Goal: Navigation & Orientation: Find specific page/section

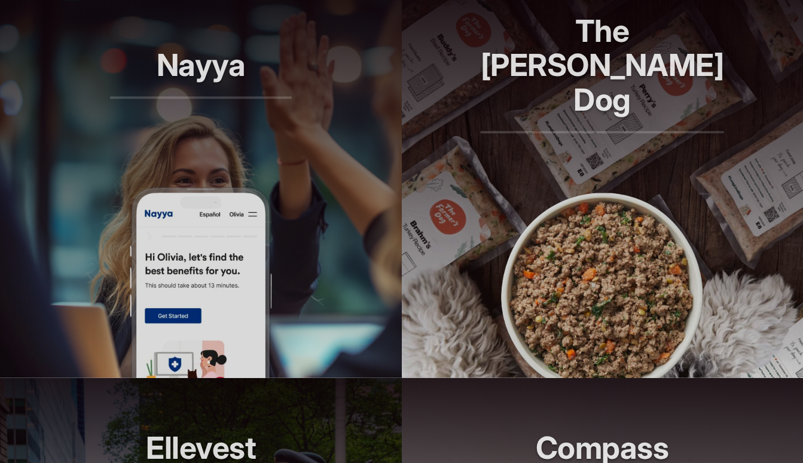
scroll to position [924, 0]
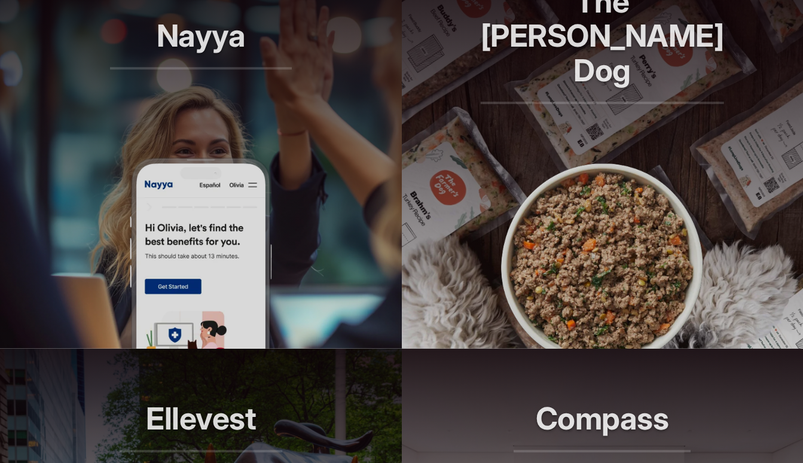
click at [199, 232] on img at bounding box center [201, 252] width 144 height 191
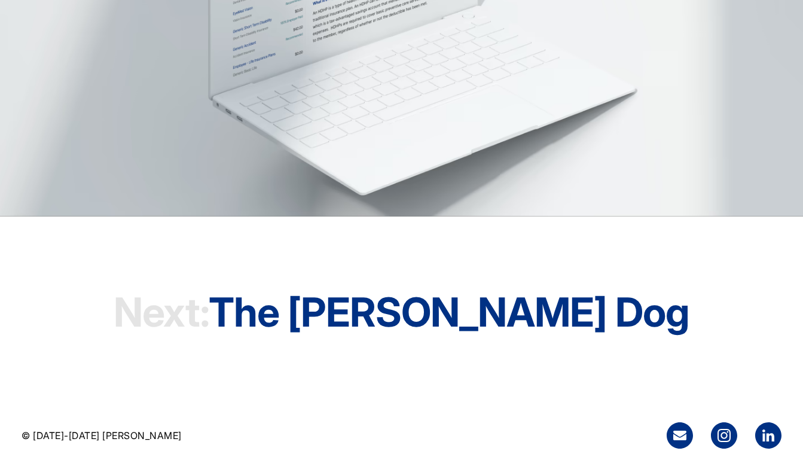
scroll to position [3473, 0]
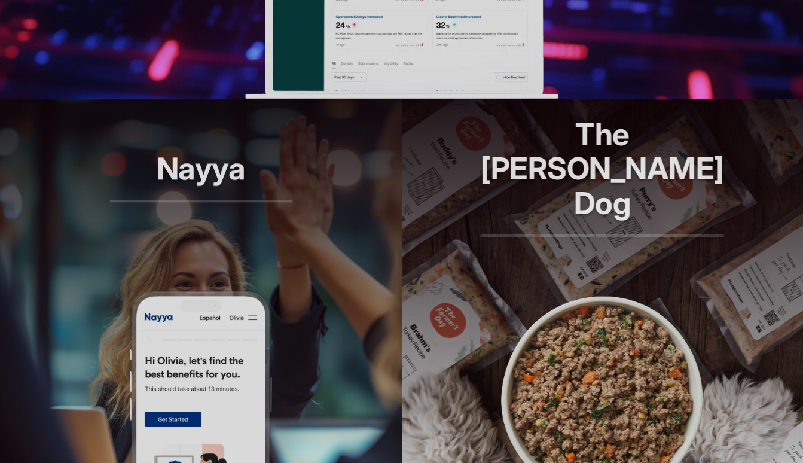
scroll to position [924, 0]
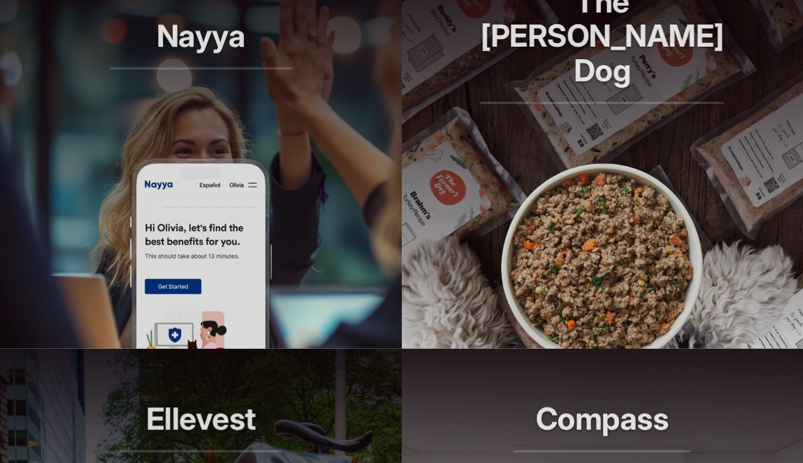
click at [644, 176] on img at bounding box center [602, 252] width 215 height 191
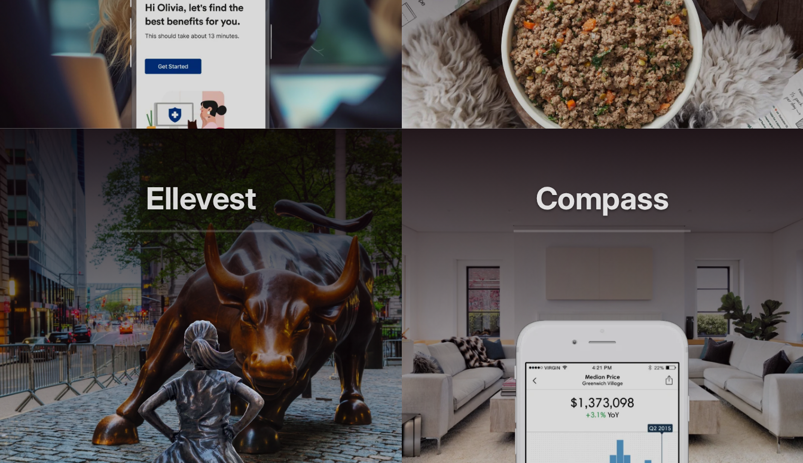
scroll to position [1208, 0]
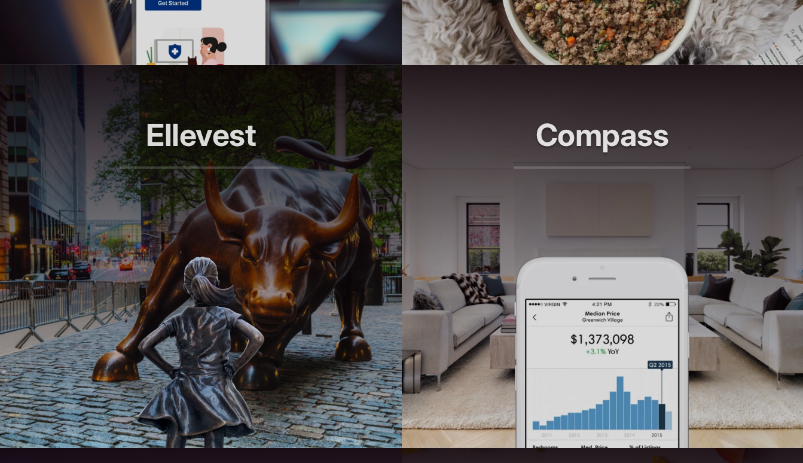
click at [209, 251] on header "Ellevest Smarter investing, built for her" at bounding box center [201, 160] width 402 height 191
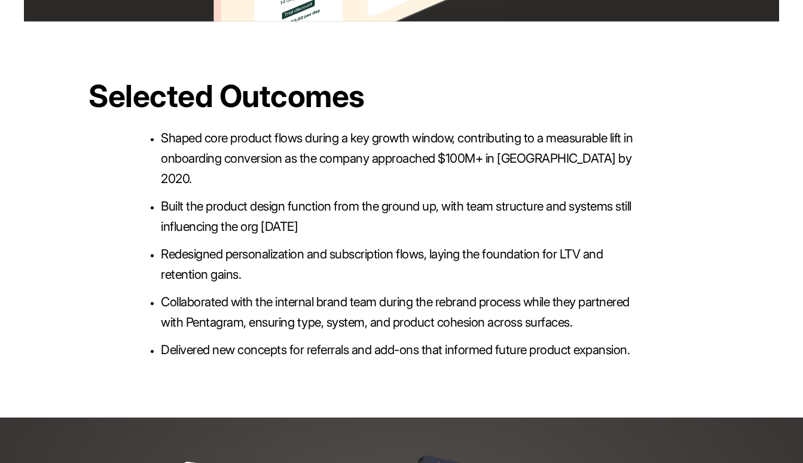
scroll to position [2857, 0]
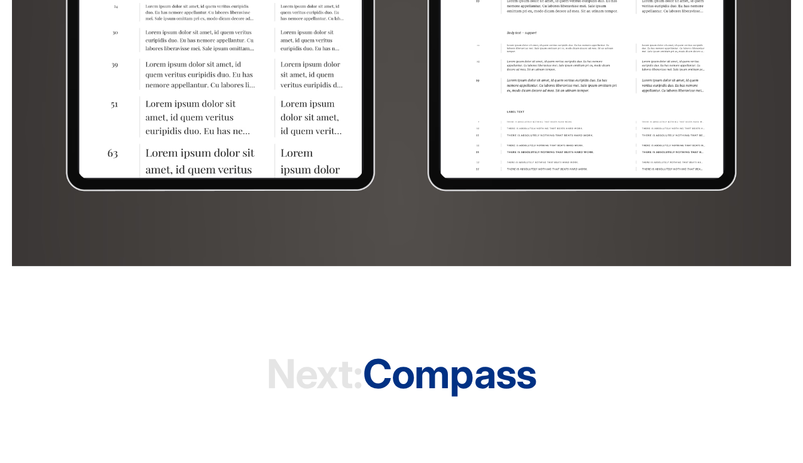
scroll to position [7470, 0]
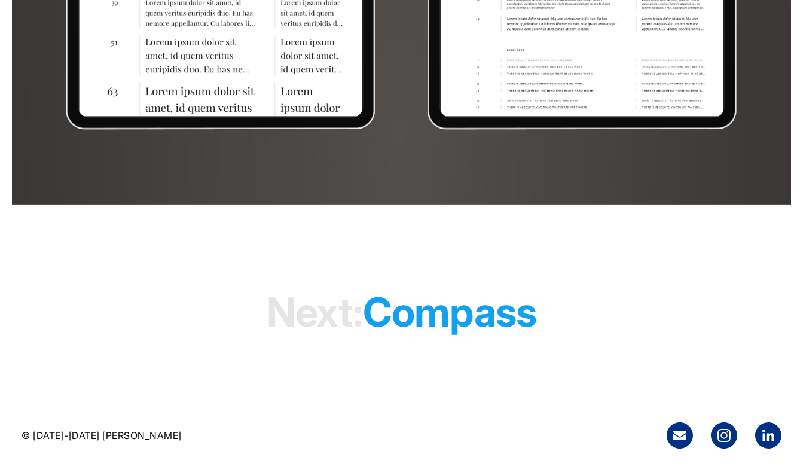
click at [458, 313] on h1 "Next: compass" at bounding box center [402, 313] width 270 height 92
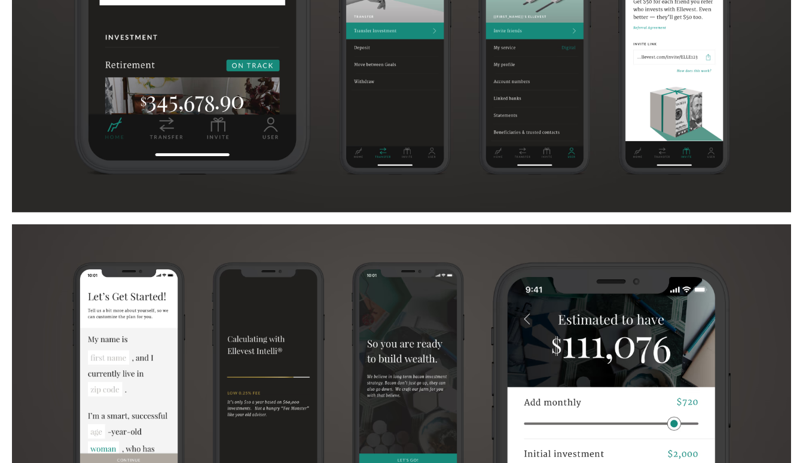
scroll to position [0, 0]
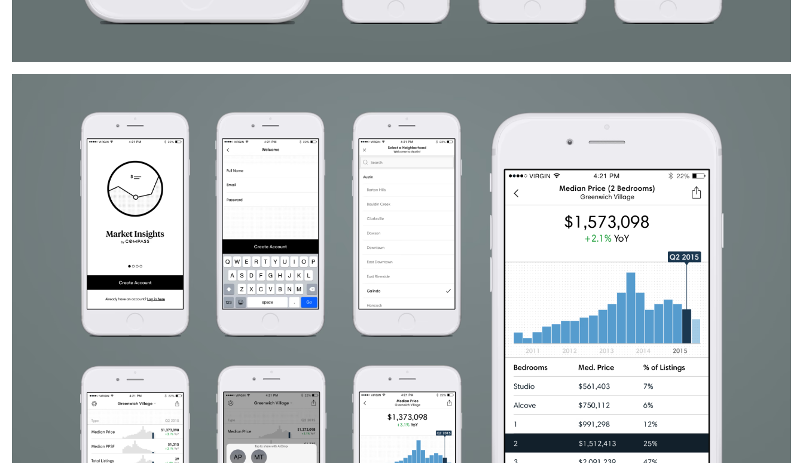
scroll to position [997, 0]
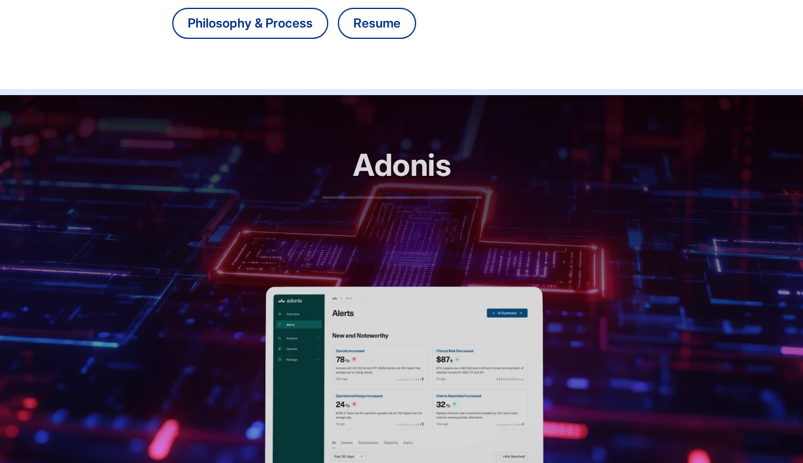
scroll to position [367, 0]
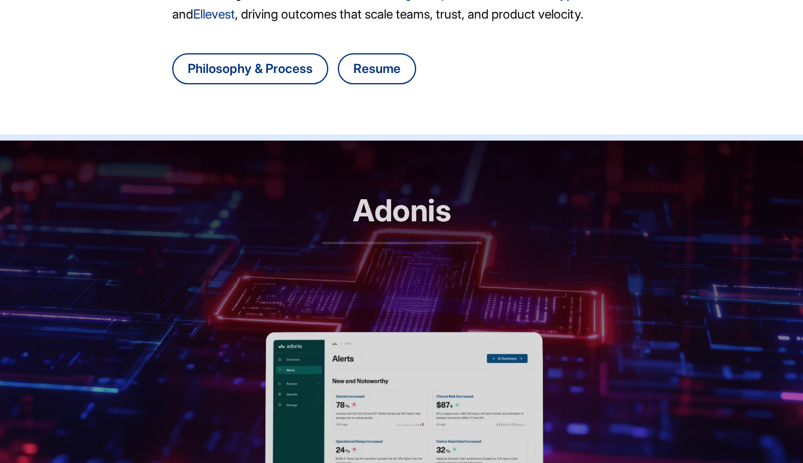
click at [408, 230] on h2 "Adonis" at bounding box center [402, 218] width 160 height 51
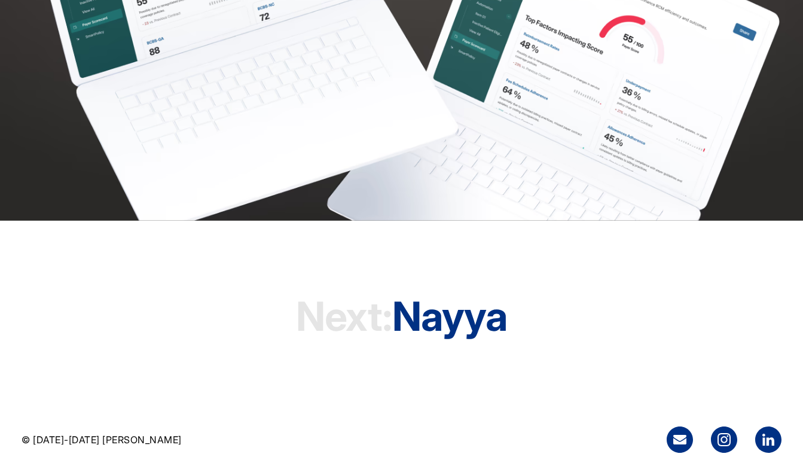
scroll to position [3291, 0]
